Goal: Navigation & Orientation: Find specific page/section

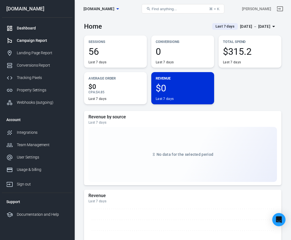
click at [43, 42] on div "Campaign Report" at bounding box center [42, 41] width 51 height 6
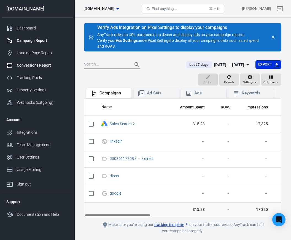
click at [39, 70] on link "Conversions Report" at bounding box center [37, 65] width 71 height 12
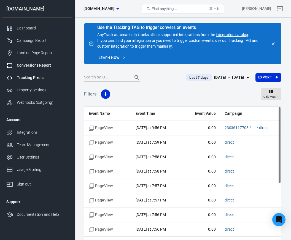
click at [37, 82] on link "Tracking Pixels" at bounding box center [37, 78] width 71 height 12
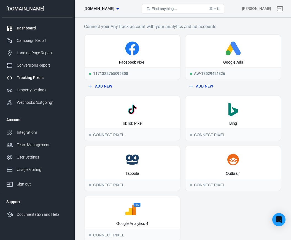
click at [25, 33] on link "Dashboard" at bounding box center [37, 28] width 71 height 12
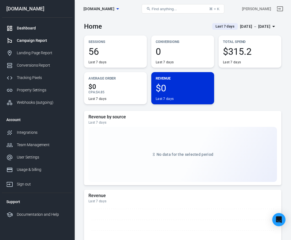
click at [41, 40] on div "Campaign Report" at bounding box center [42, 41] width 51 height 6
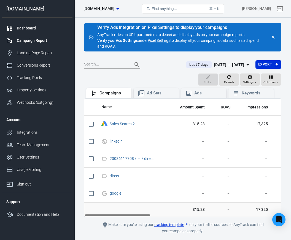
click at [38, 29] on div "Dashboard" at bounding box center [42, 28] width 51 height 6
